Goal: Navigation & Orientation: Find specific page/section

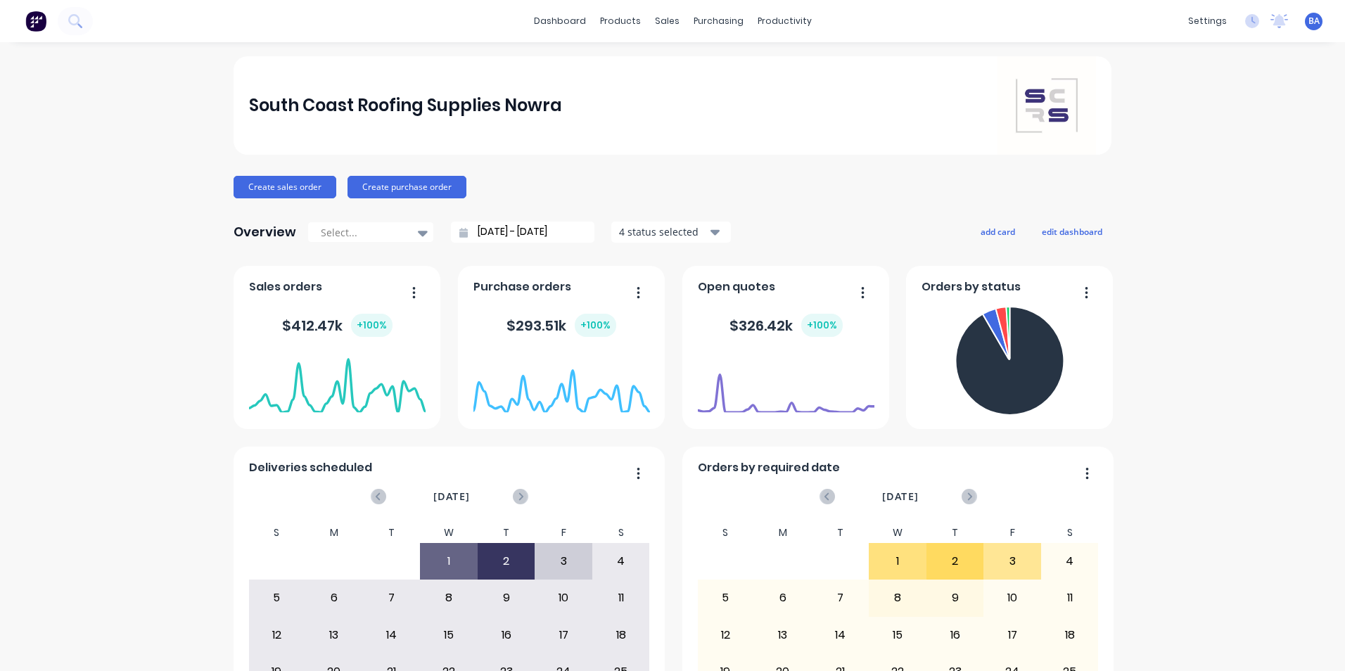
click at [1269, 119] on div "South Coast Roofing Supplies Nowra Create sales order Create purchase order Ove…" at bounding box center [672, 423] width 1345 height 735
click at [28, 11] on img at bounding box center [35, 21] width 21 height 21
click at [1301, 11] on div "settings No new notifications Mark all as read You have no notifications BA Sou…" at bounding box center [1263, 21] width 164 height 21
click at [1309, 24] on span "BA" at bounding box center [1314, 21] width 11 height 13
